Goal: Complete application form

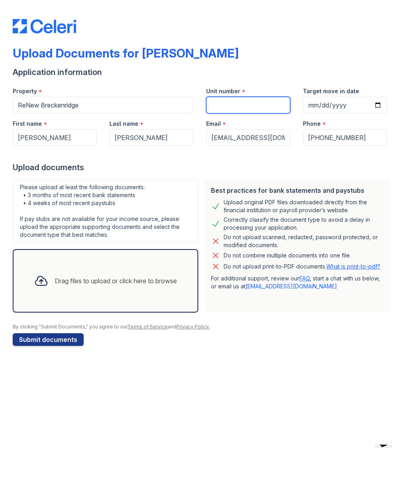
click at [245, 102] on input "Unit number" at bounding box center [248, 105] width 84 height 17
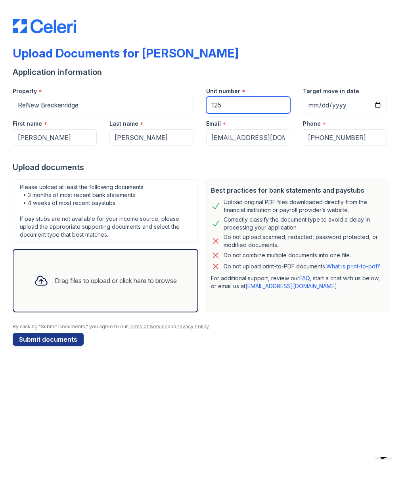
type input "125"
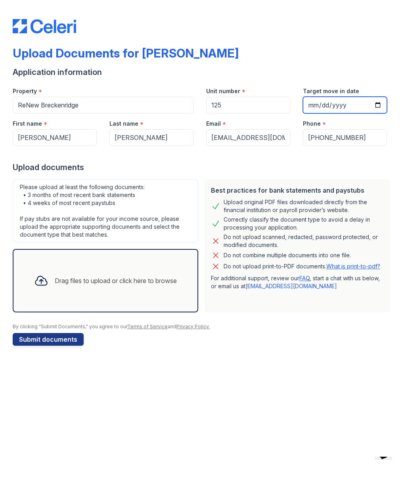
click at [341, 105] on input "Target move in date" at bounding box center [345, 105] width 84 height 17
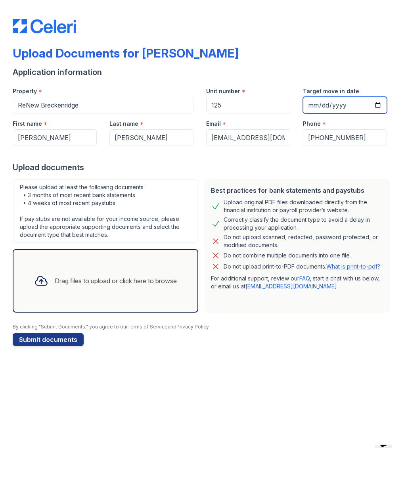
type input "[DATE]"
click at [140, 277] on div "Drag files to upload or click here to browse" at bounding box center [116, 281] width 122 height 10
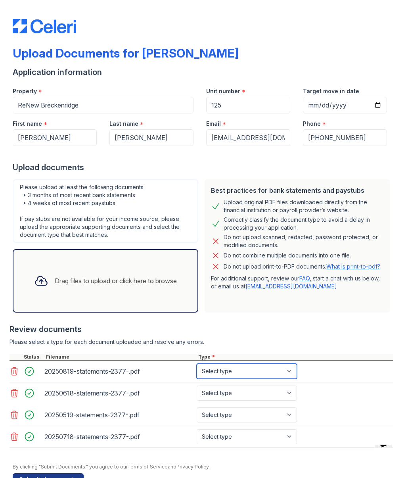
click at [296, 370] on select "Select type Paystub Bank Statement Offer Letter Tax Documents Benefit Award Let…" at bounding box center [247, 371] width 100 height 15
select select "bank_statement"
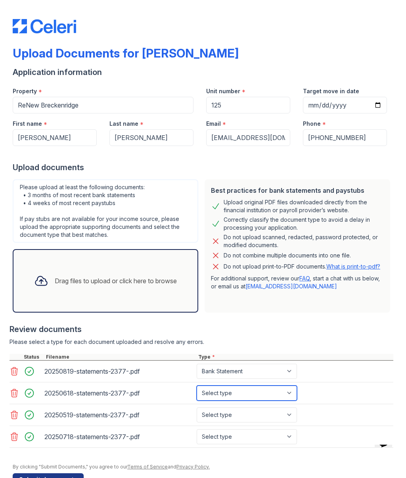
click at [292, 393] on select "Select type Paystub Bank Statement Offer Letter Tax Documents Benefit Award Let…" at bounding box center [247, 393] width 100 height 15
select select "bank_statement"
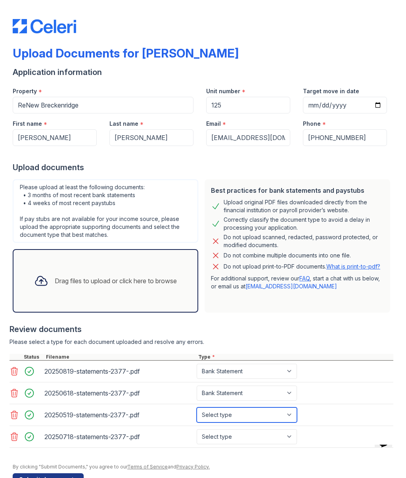
click at [291, 419] on select "Select type Paystub Bank Statement Offer Letter Tax Documents Benefit Award Let…" at bounding box center [247, 414] width 100 height 15
select select "bank_statement"
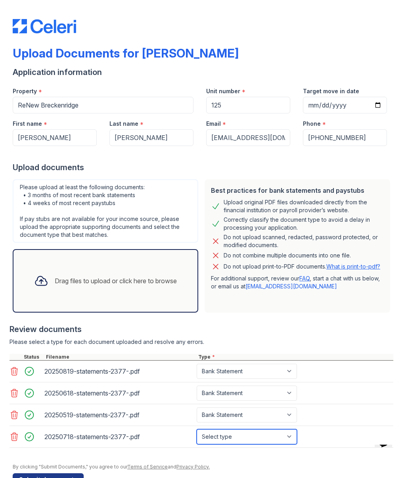
click at [283, 435] on select "Select type Paystub Bank Statement Offer Letter Tax Documents Benefit Award Let…" at bounding box center [247, 436] width 100 height 15
select select "bank_statement"
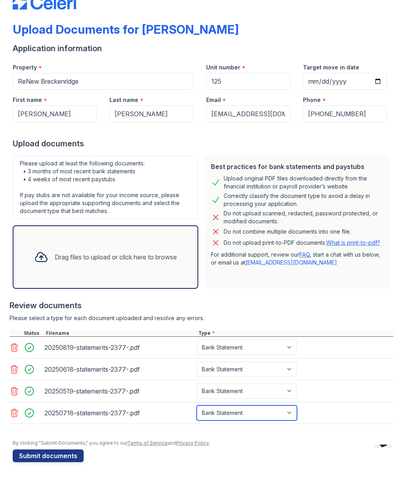
scroll to position [24, 0]
click at [56, 455] on button "Submit documents" at bounding box center [48, 455] width 71 height 13
